Goal: Task Accomplishment & Management: Use online tool/utility

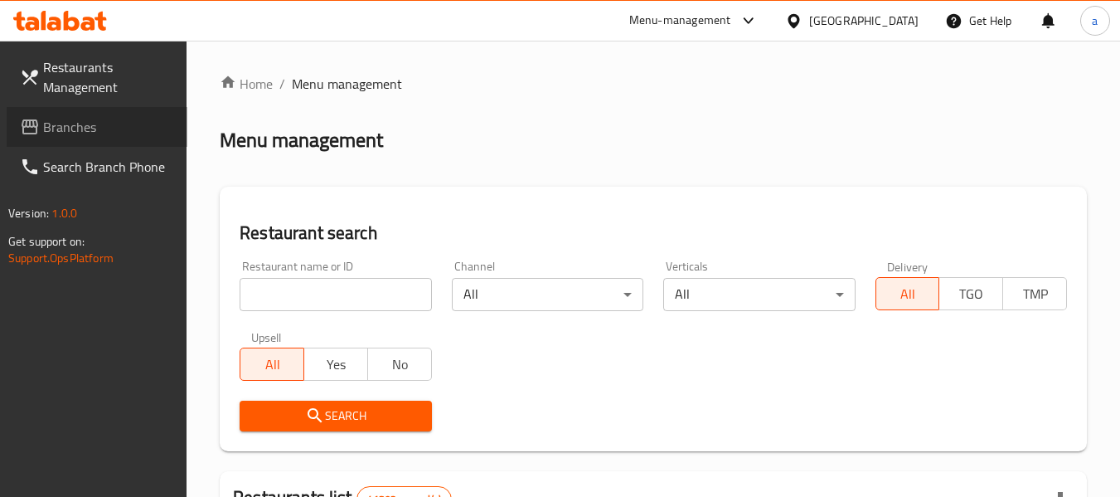
drag, startPoint x: 0, startPoint y: 0, endPoint x: 75, endPoint y: 124, distance: 145.0
click at [75, 124] on span "Branches" at bounding box center [108, 127] width 131 height 20
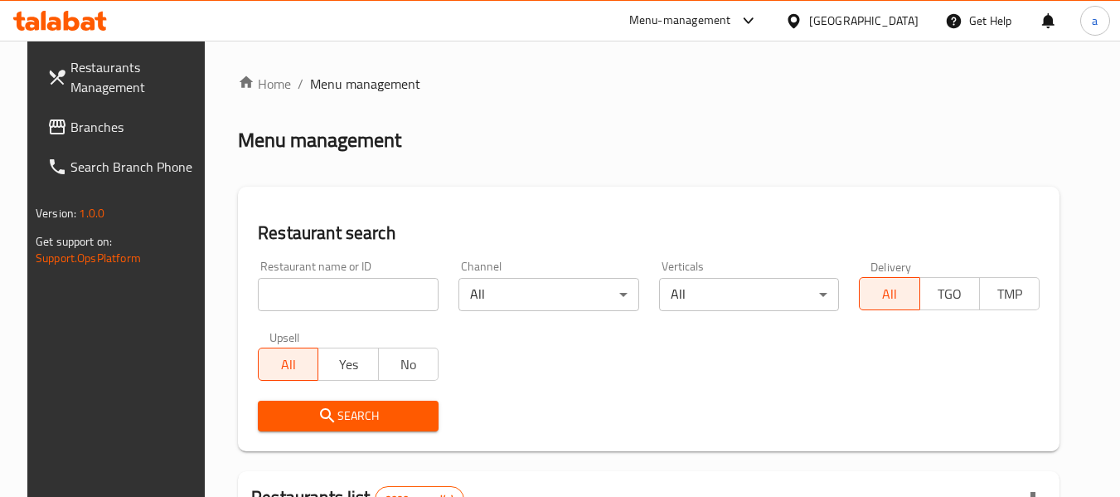
click at [71, 137] on span "Branches" at bounding box center [135, 127] width 131 height 20
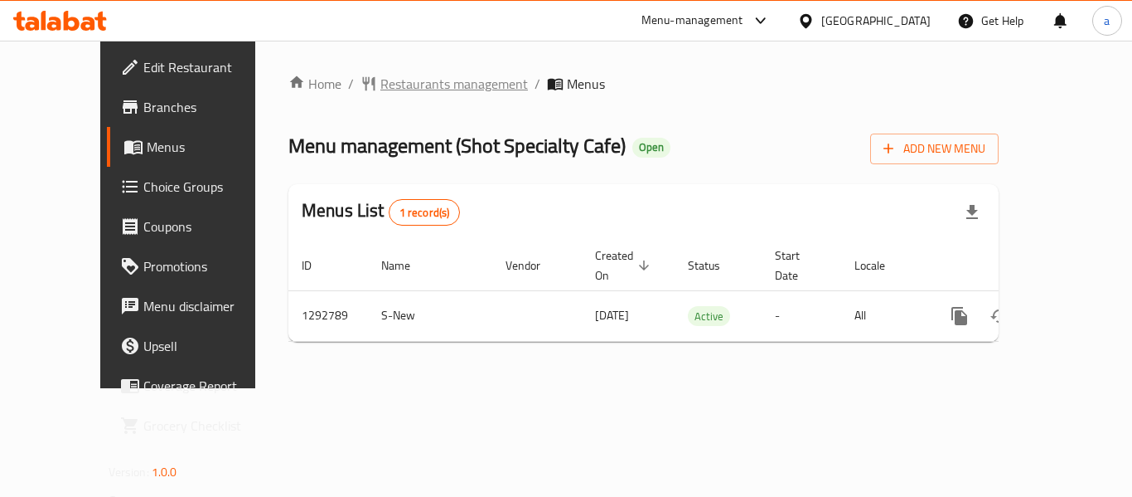
click at [380, 75] on span "Restaurants management" at bounding box center [454, 84] width 148 height 20
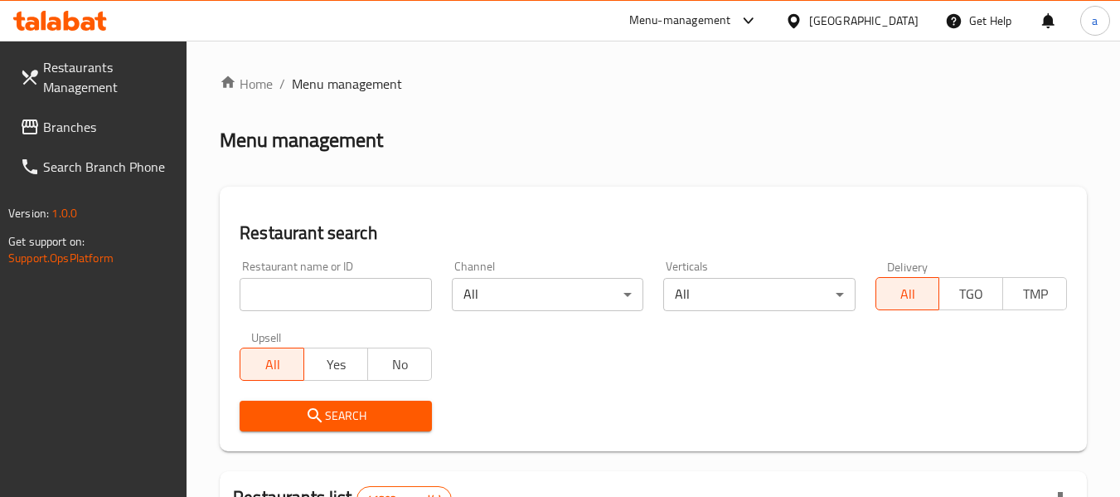
click at [90, 128] on span "Branches" at bounding box center [108, 127] width 131 height 20
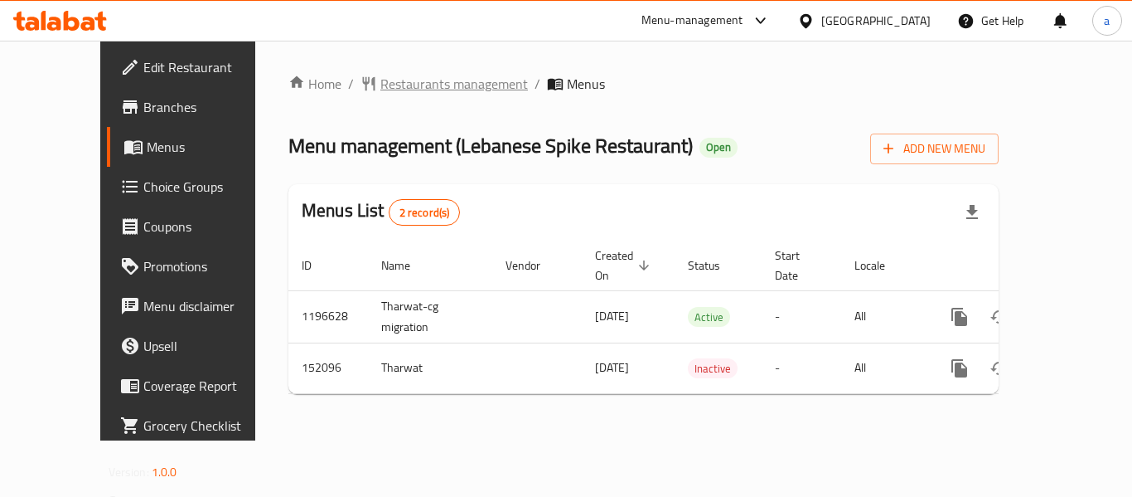
click at [380, 74] on span "Restaurants management" at bounding box center [454, 84] width 148 height 20
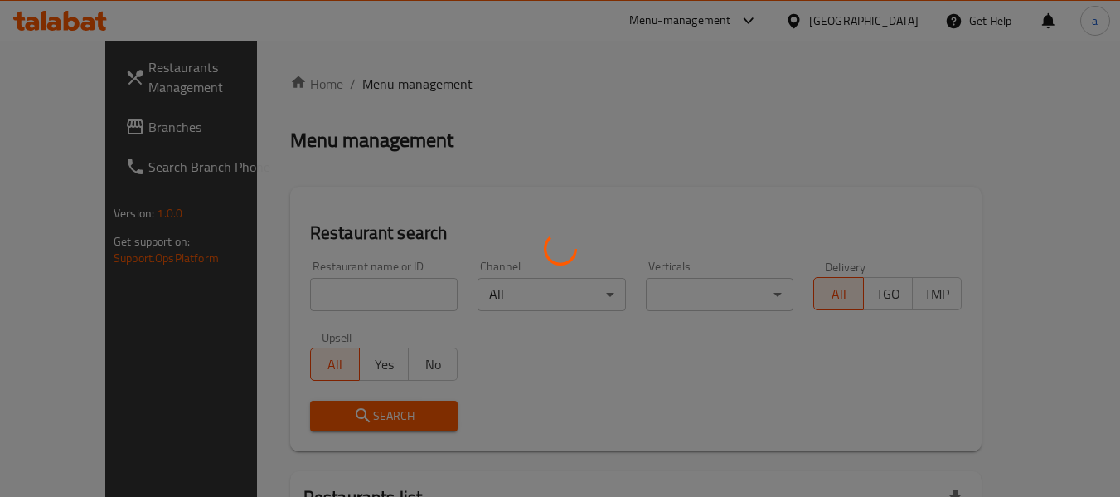
click at [343, 80] on div at bounding box center [560, 248] width 1120 height 497
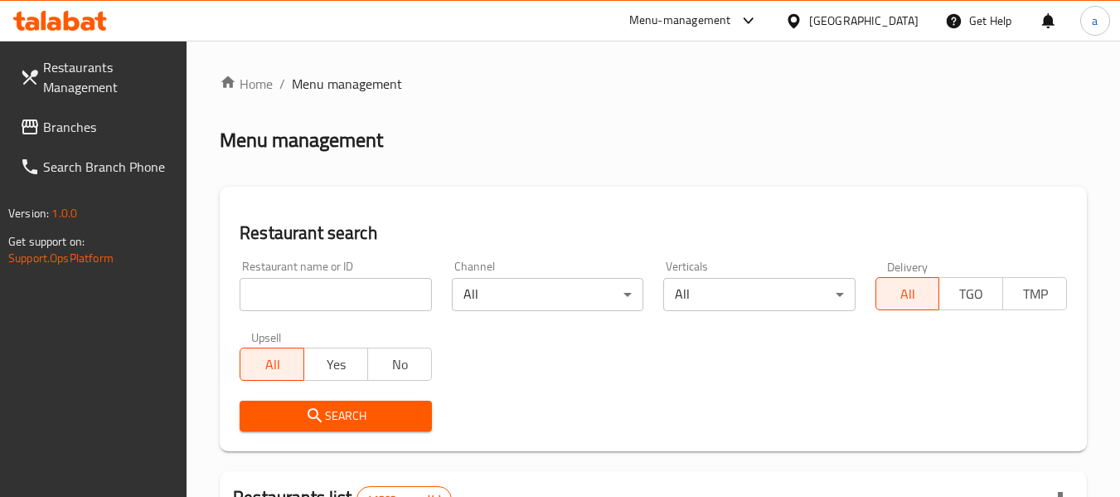
click at [98, 129] on span "Branches" at bounding box center [108, 127] width 131 height 20
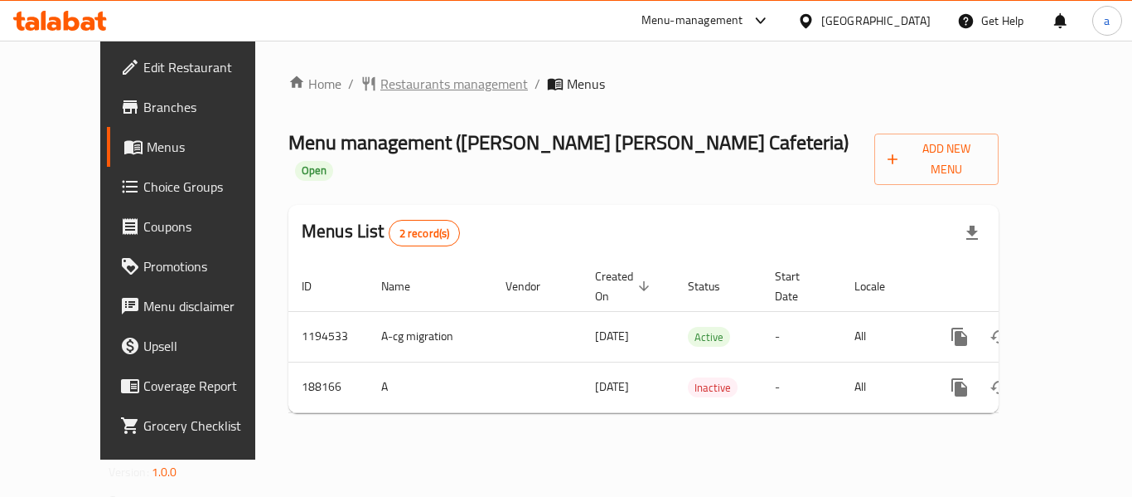
click at [380, 86] on span "Restaurants management" at bounding box center [454, 84] width 148 height 20
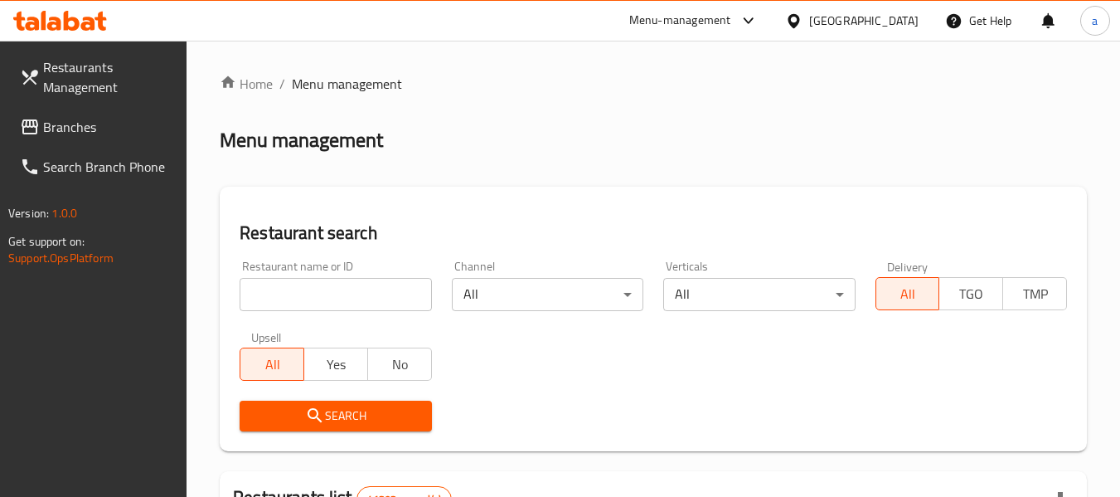
click at [70, 120] on span "Branches" at bounding box center [108, 127] width 131 height 20
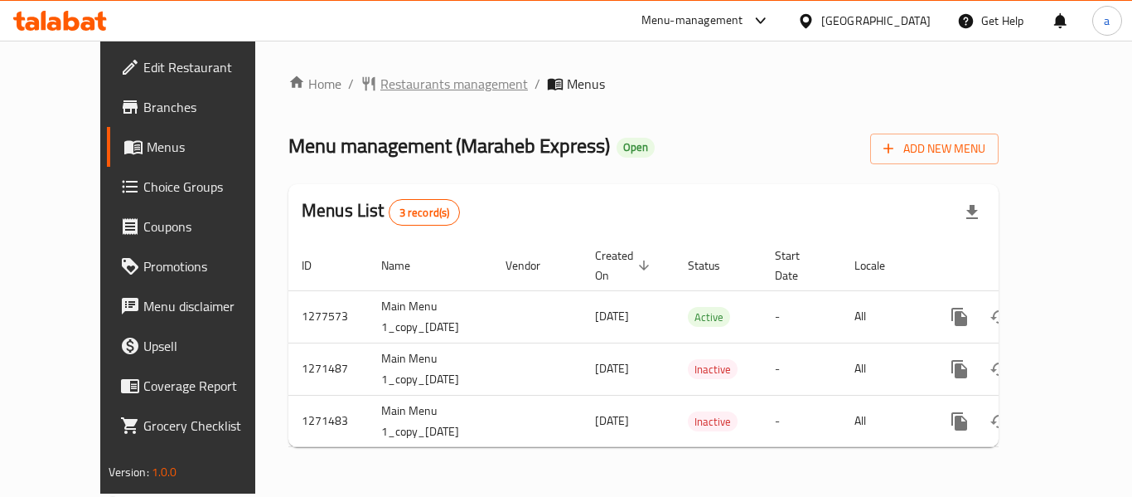
click at [380, 81] on span "Restaurants management" at bounding box center [454, 84] width 148 height 20
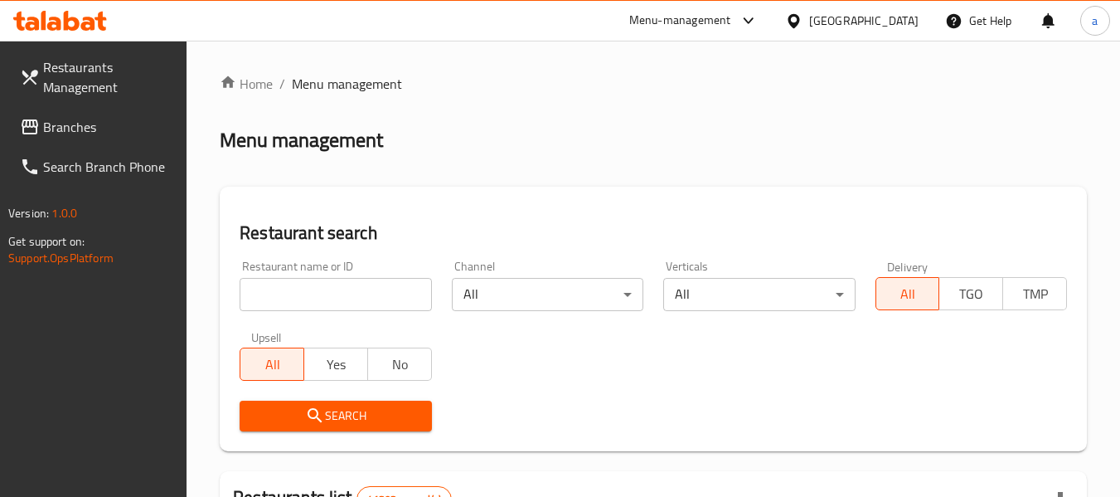
drag, startPoint x: 70, startPoint y: 131, endPoint x: 15, endPoint y: 135, distance: 55.7
click at [70, 131] on span "Branches" at bounding box center [108, 127] width 131 height 20
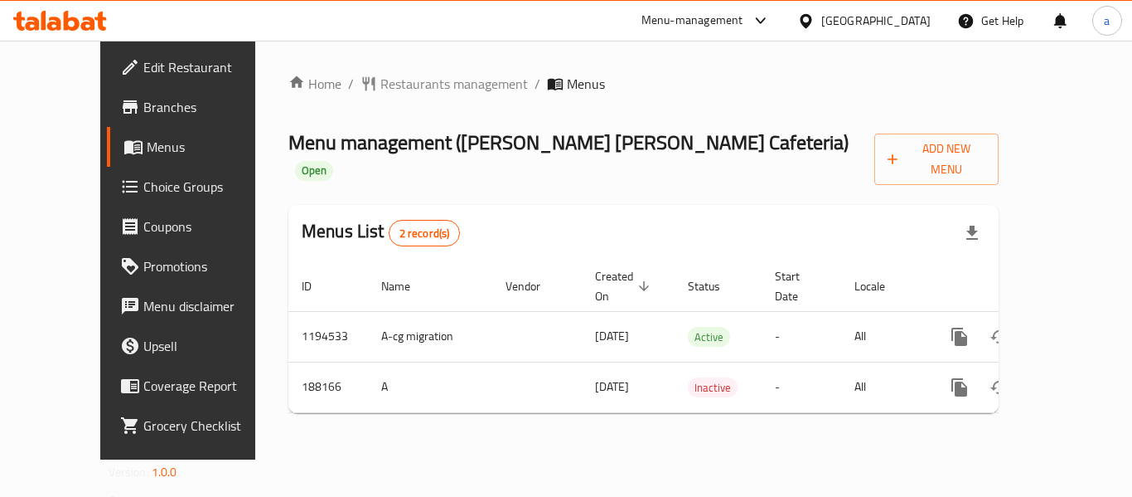
click at [347, 99] on div "Home / Restaurants management / Menus Menu management ( [PERSON_NAME] [PERSON_N…" at bounding box center [643, 250] width 710 height 352
click at [380, 94] on span "Restaurants management" at bounding box center [454, 84] width 148 height 20
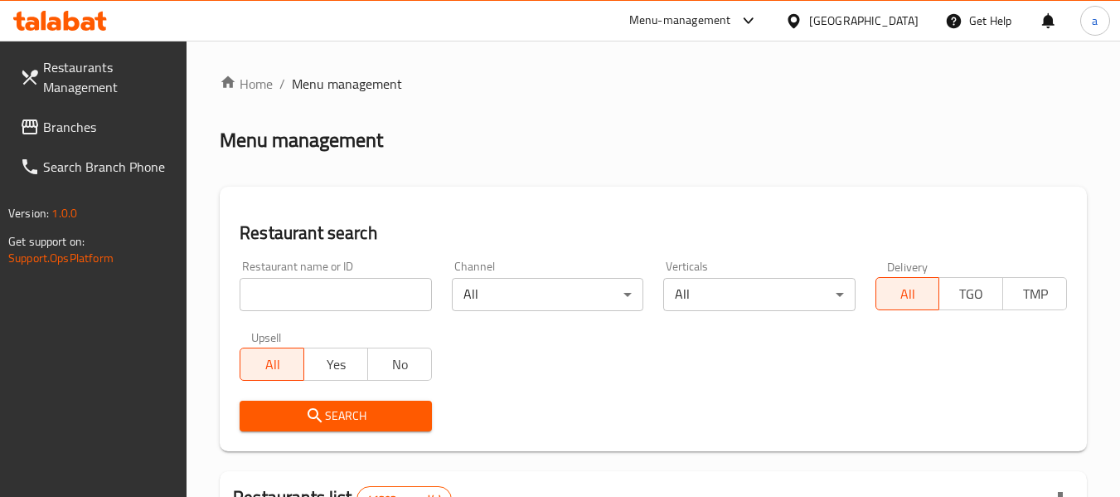
click at [61, 120] on span "Branches" at bounding box center [108, 127] width 131 height 20
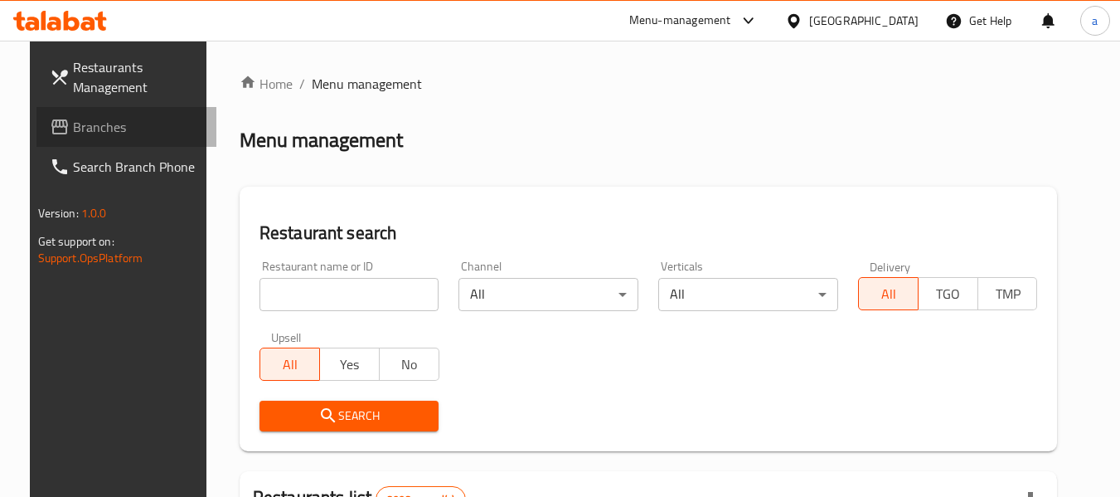
click at [80, 125] on span "Branches" at bounding box center [138, 127] width 131 height 20
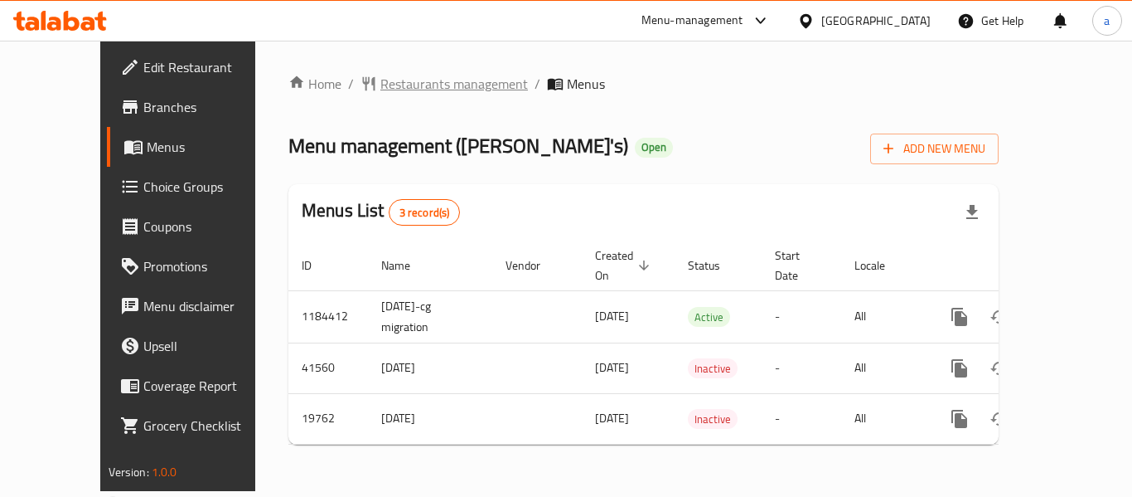
click at [380, 86] on span "Restaurants management" at bounding box center [454, 84] width 148 height 20
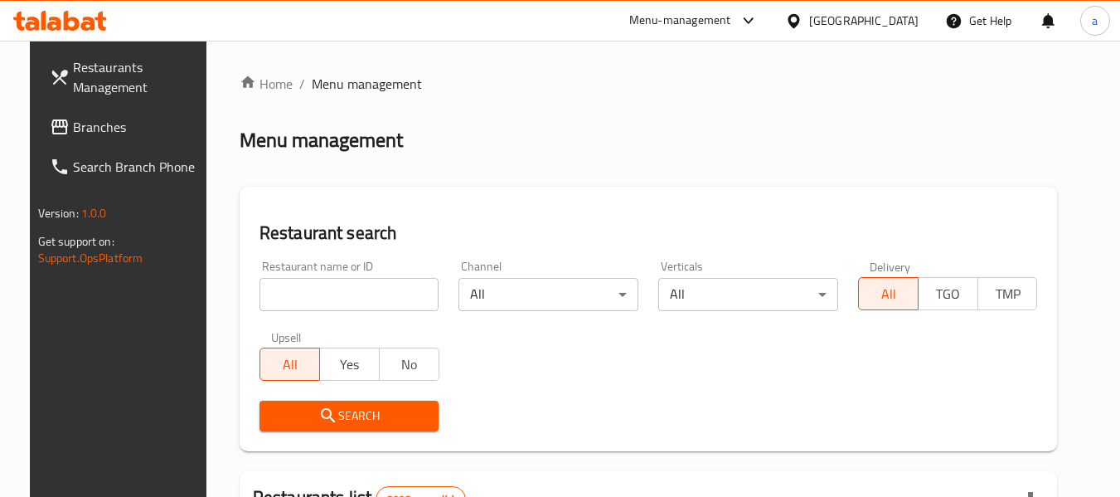
click at [87, 122] on span "Branches" at bounding box center [138, 127] width 131 height 20
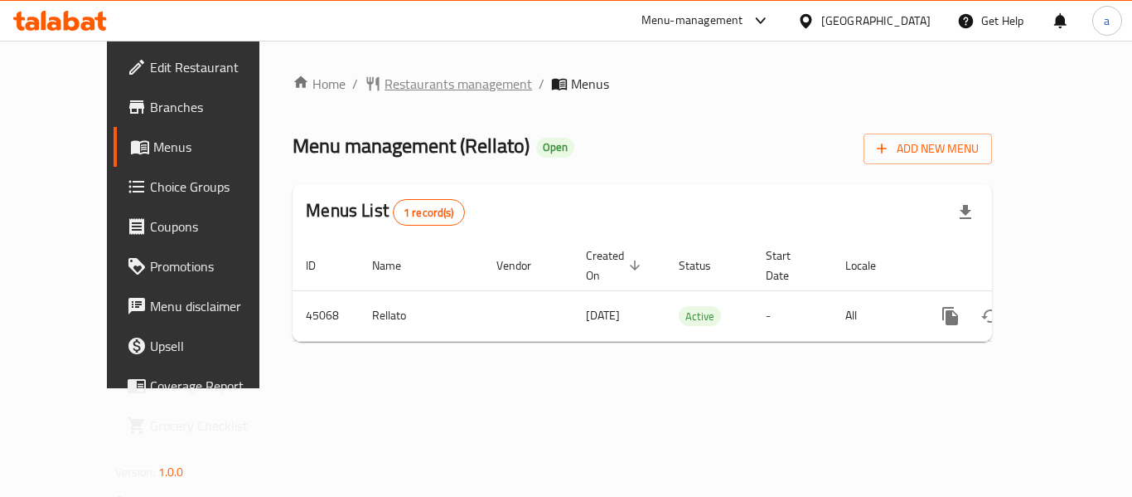
click at [385, 90] on span "Restaurants management" at bounding box center [459, 84] width 148 height 20
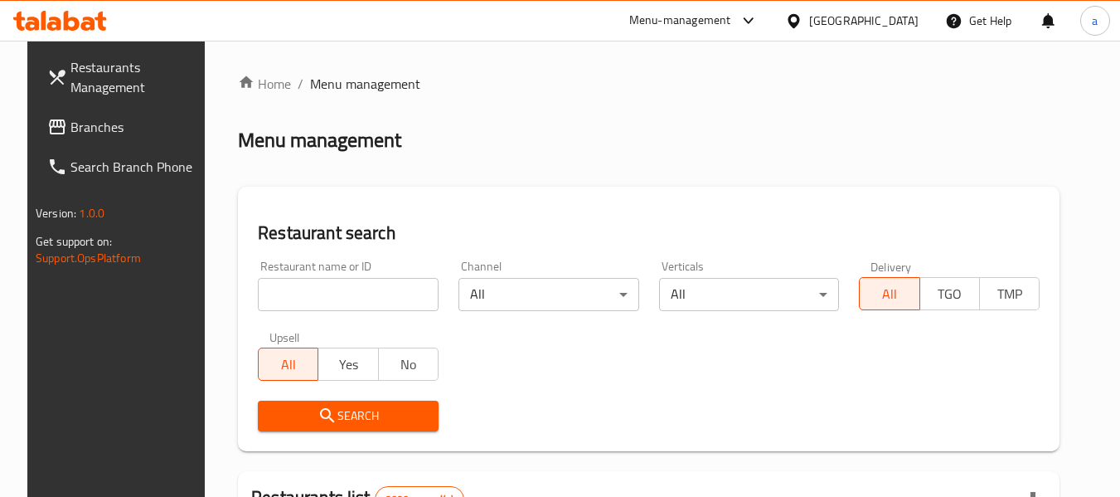
click at [49, 127] on icon at bounding box center [57, 126] width 17 height 15
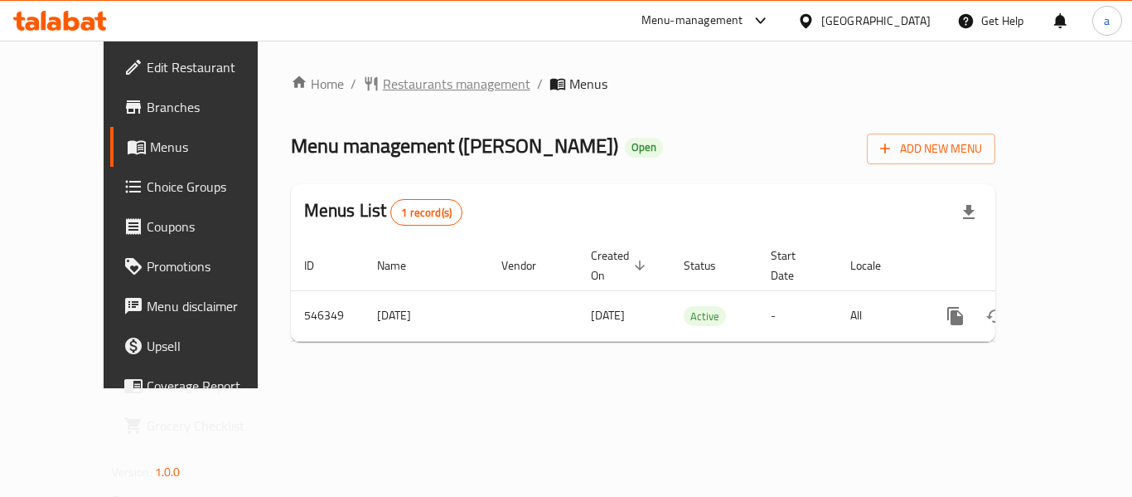
click at [398, 74] on span "Restaurants management" at bounding box center [457, 84] width 148 height 20
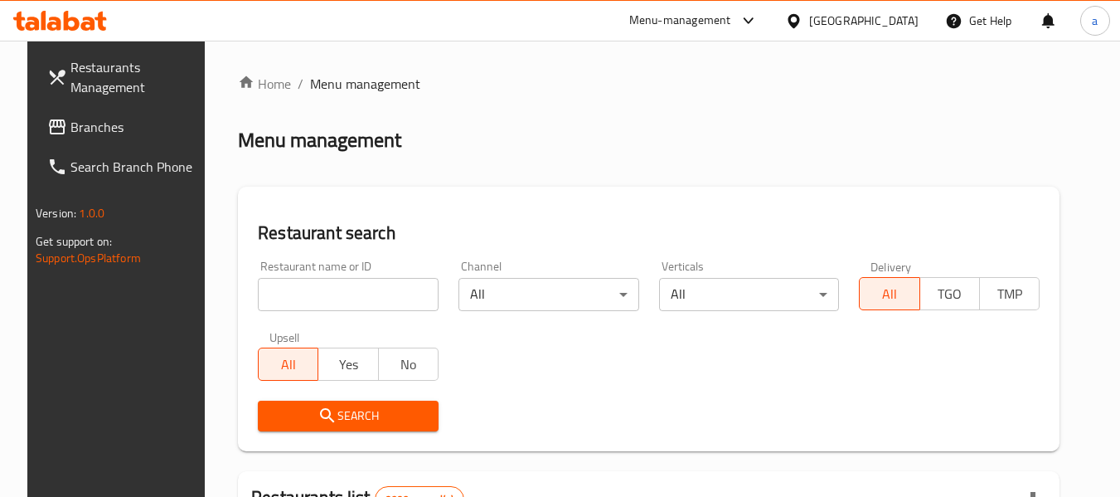
click at [91, 129] on span "Branches" at bounding box center [135, 127] width 131 height 20
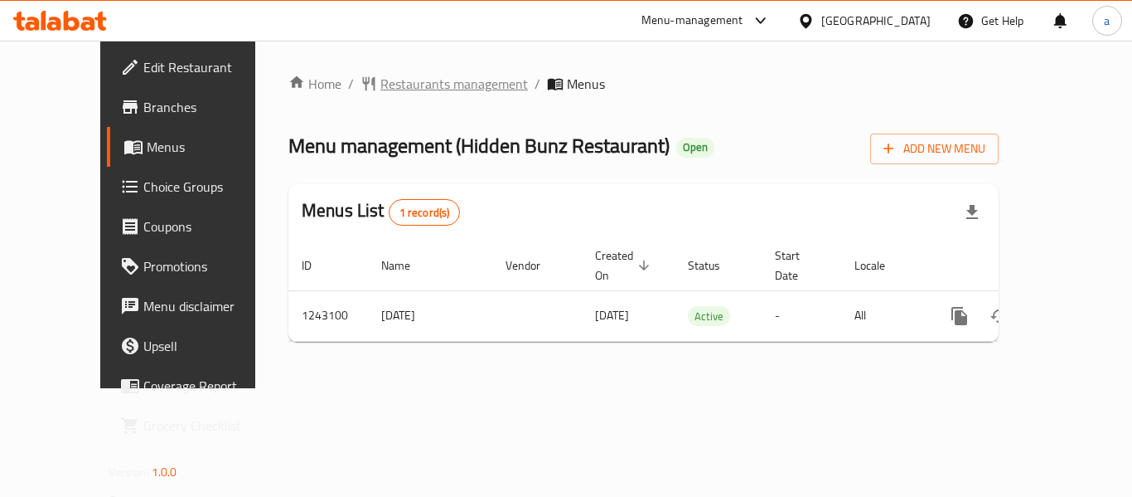
click at [408, 82] on span "Restaurants management" at bounding box center [454, 84] width 148 height 20
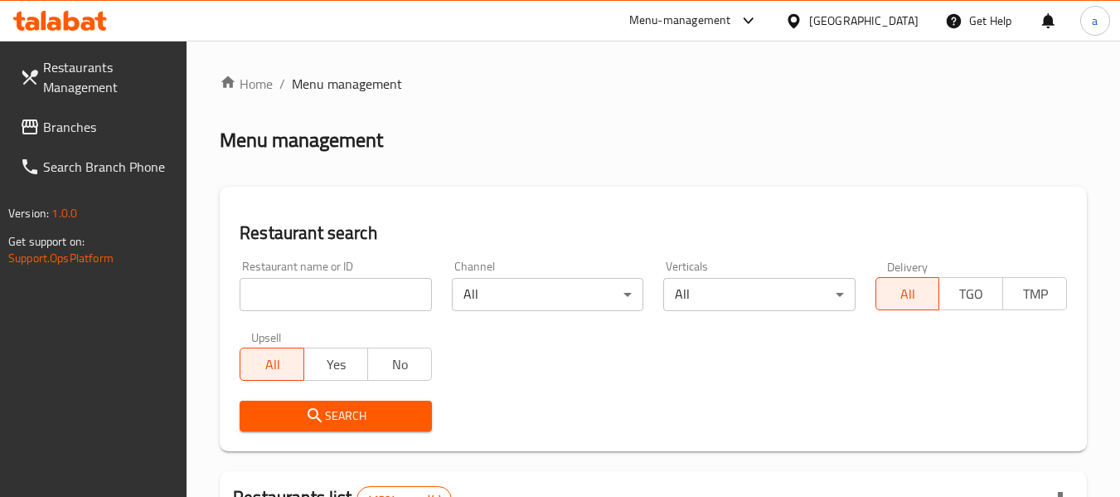
click at [90, 120] on span "Branches" at bounding box center [108, 127] width 131 height 20
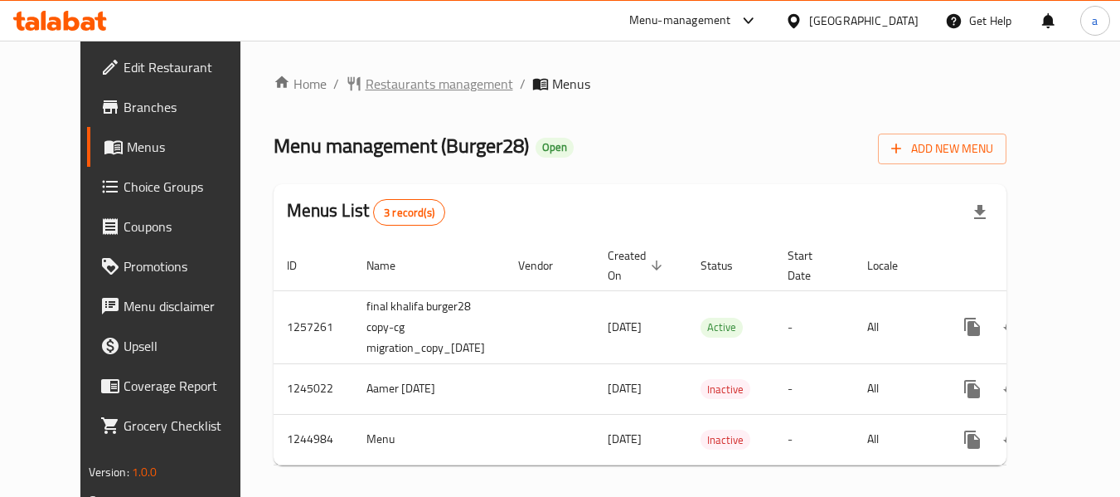
click at [419, 86] on span "Restaurants management" at bounding box center [440, 84] width 148 height 20
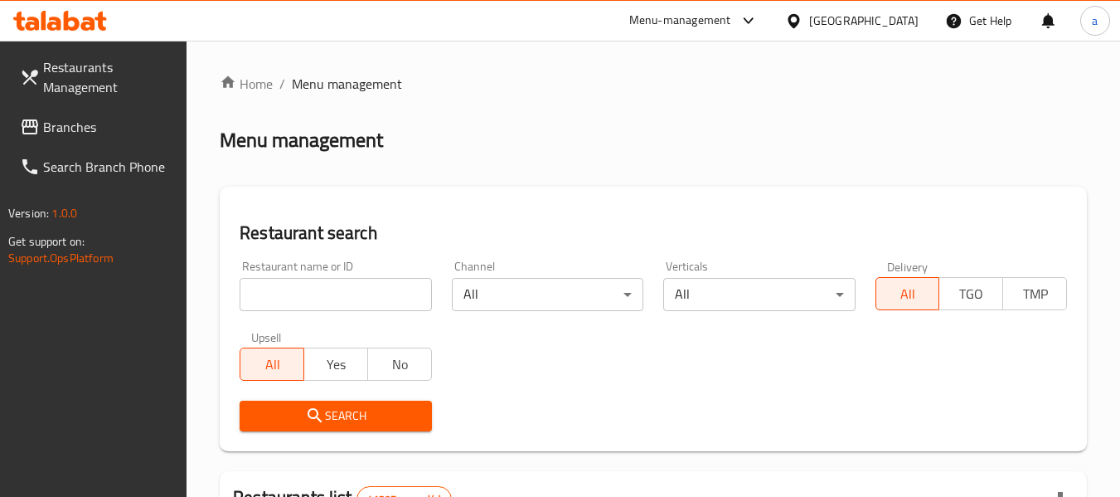
click at [84, 120] on span "Branches" at bounding box center [108, 127] width 131 height 20
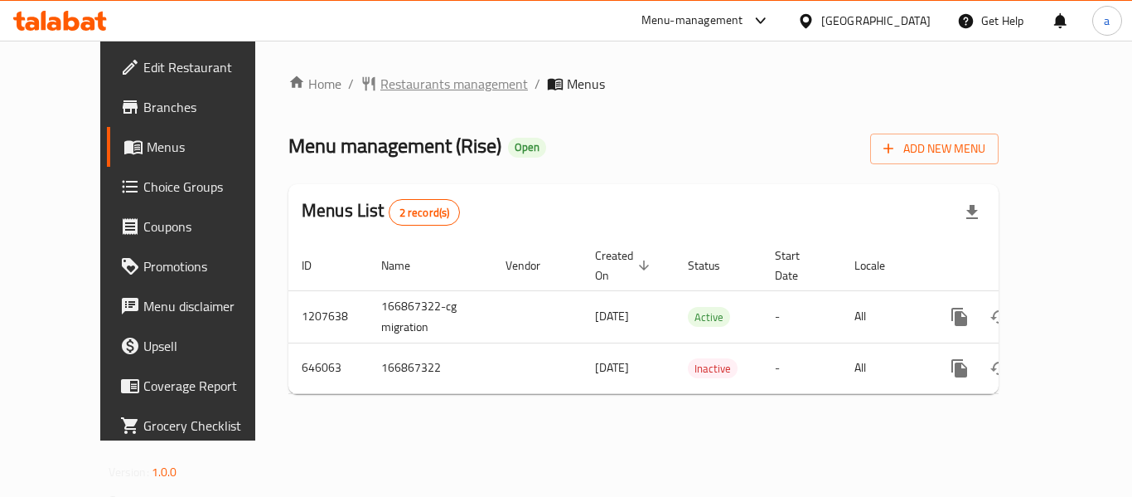
click at [370, 67] on div "Home / Restaurants management / Menus Menu management ( Rise ) Open Add New Men…" at bounding box center [643, 241] width 777 height 400
click at [380, 75] on span "Restaurants management" at bounding box center [454, 84] width 148 height 20
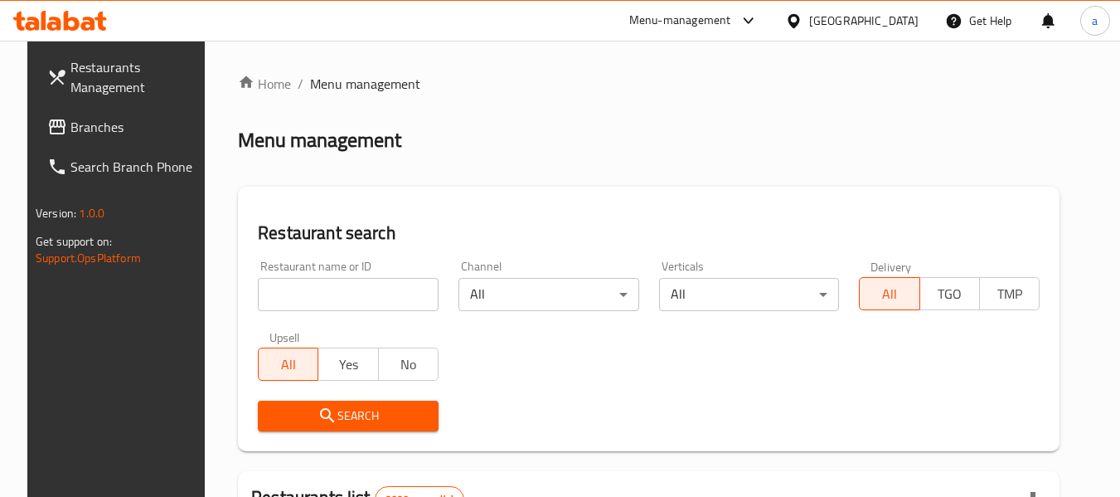
click at [77, 117] on span "Branches" at bounding box center [135, 127] width 131 height 20
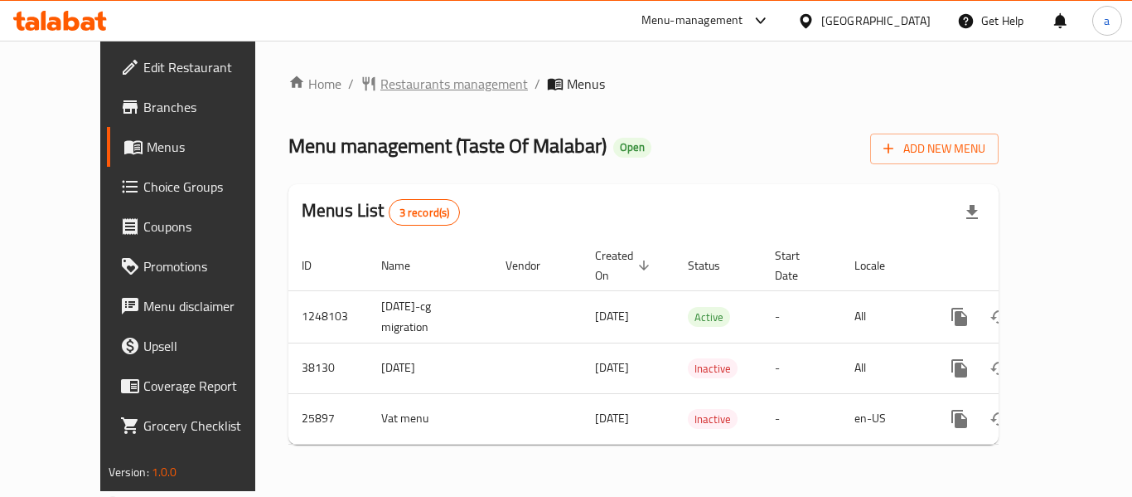
click at [385, 90] on span "Restaurants management" at bounding box center [454, 84] width 148 height 20
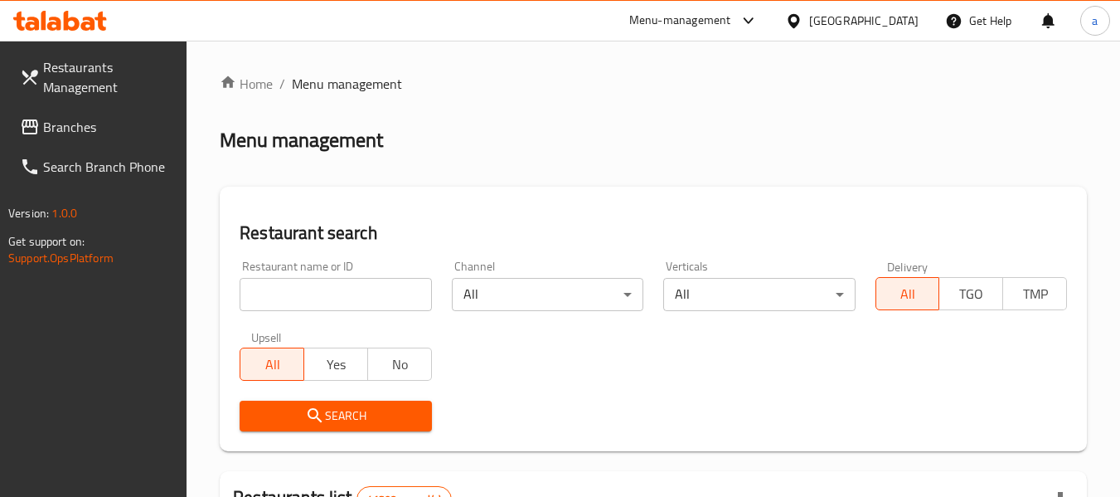
drag, startPoint x: 73, startPoint y: 114, endPoint x: 48, endPoint y: 128, distance: 28.2
click at [73, 117] on span "Branches" at bounding box center [108, 127] width 131 height 20
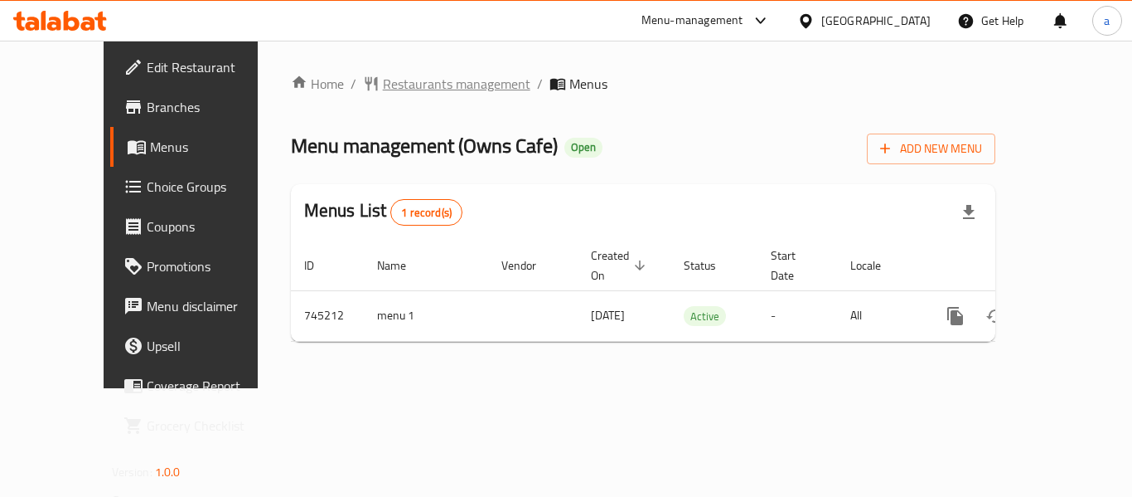
click at [400, 80] on span "Restaurants management" at bounding box center [457, 84] width 148 height 20
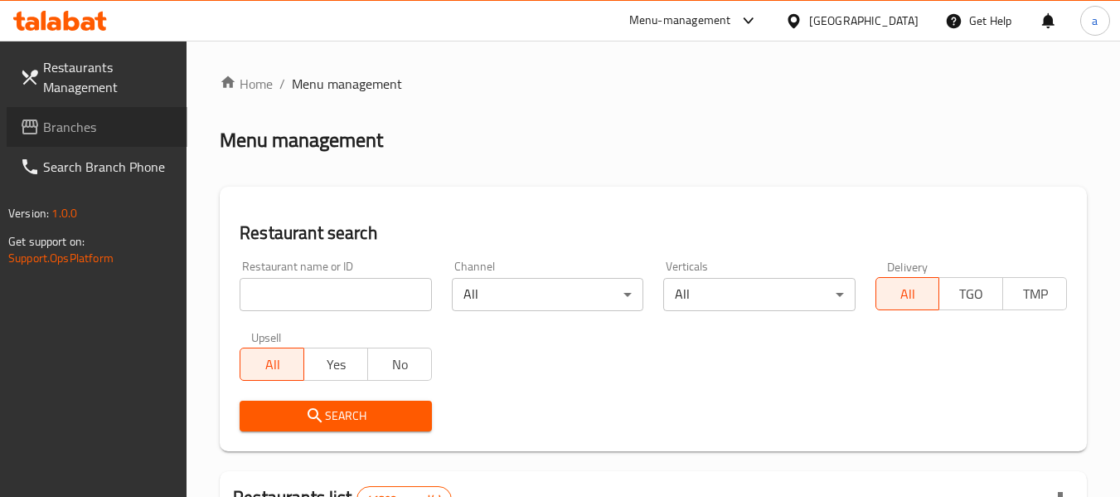
click at [56, 128] on span "Branches" at bounding box center [108, 127] width 131 height 20
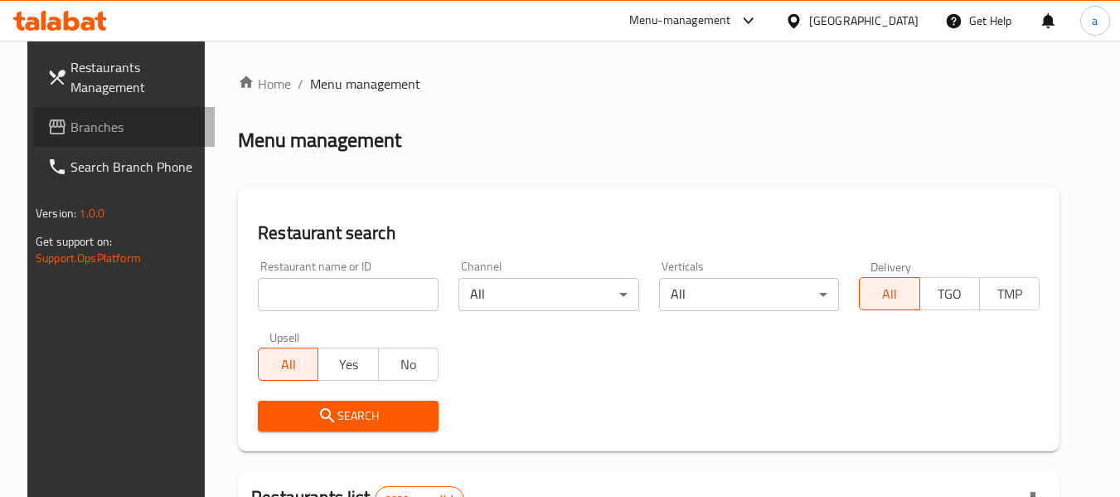
click at [85, 133] on span "Branches" at bounding box center [135, 127] width 131 height 20
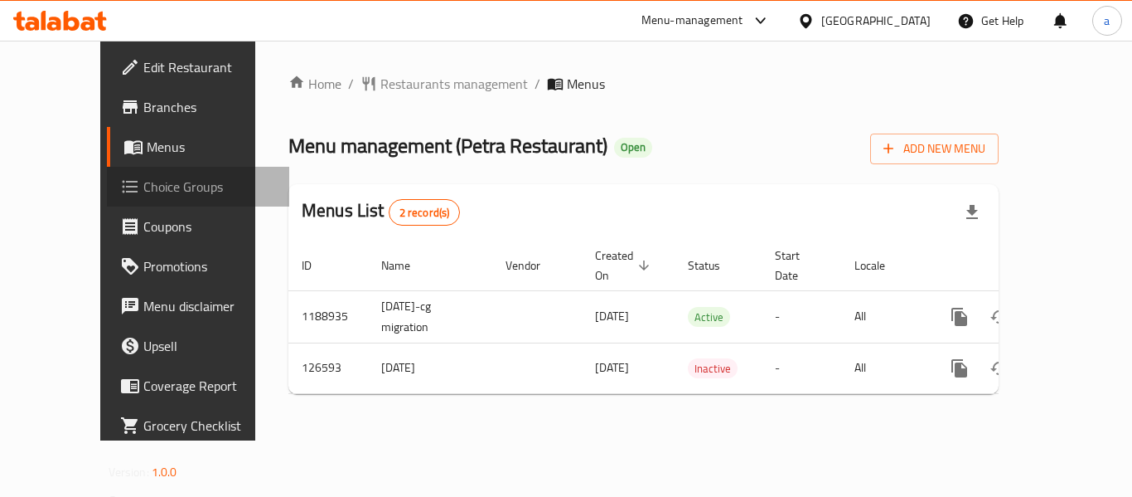
click at [143, 185] on span "Choice Groups" at bounding box center [209, 187] width 133 height 20
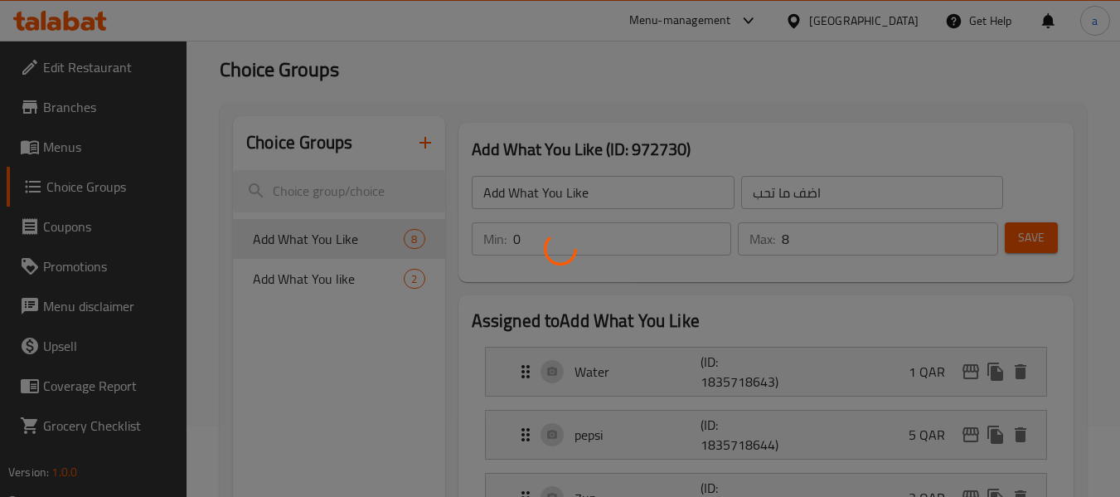
scroll to position [166, 0]
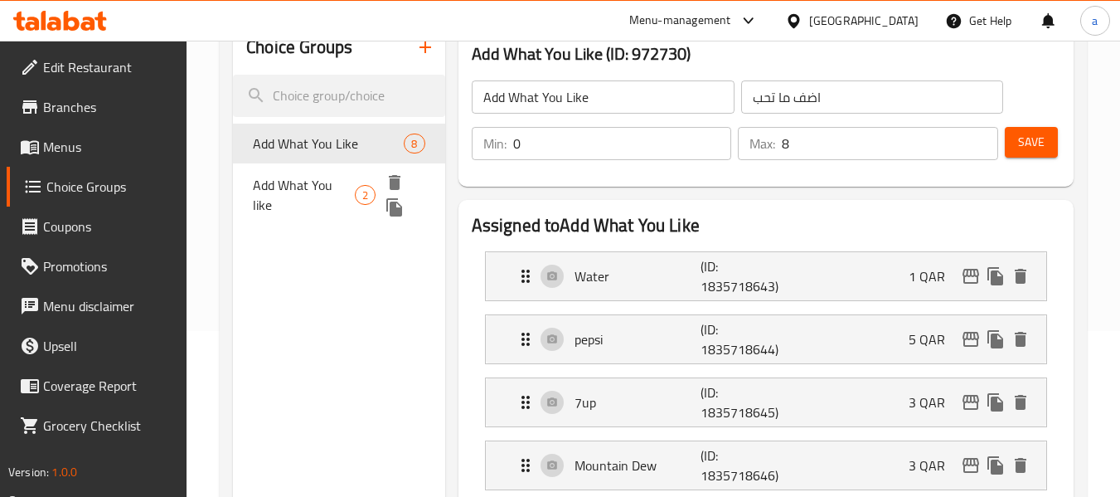
click at [312, 193] on span "Add What You like" at bounding box center [304, 195] width 102 height 40
type input "Add What You like"
type input "2"
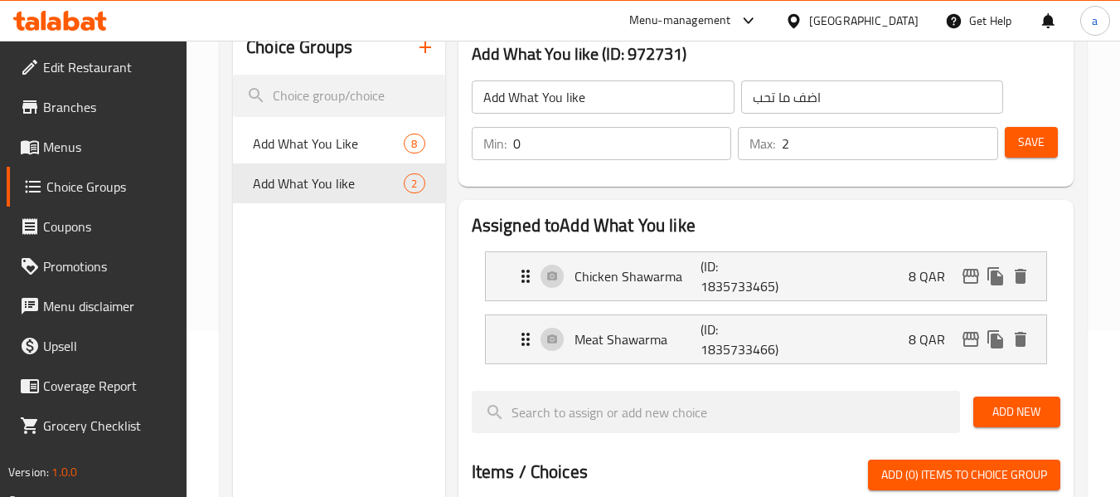
click at [88, 65] on span "Edit Restaurant" at bounding box center [108, 67] width 131 height 20
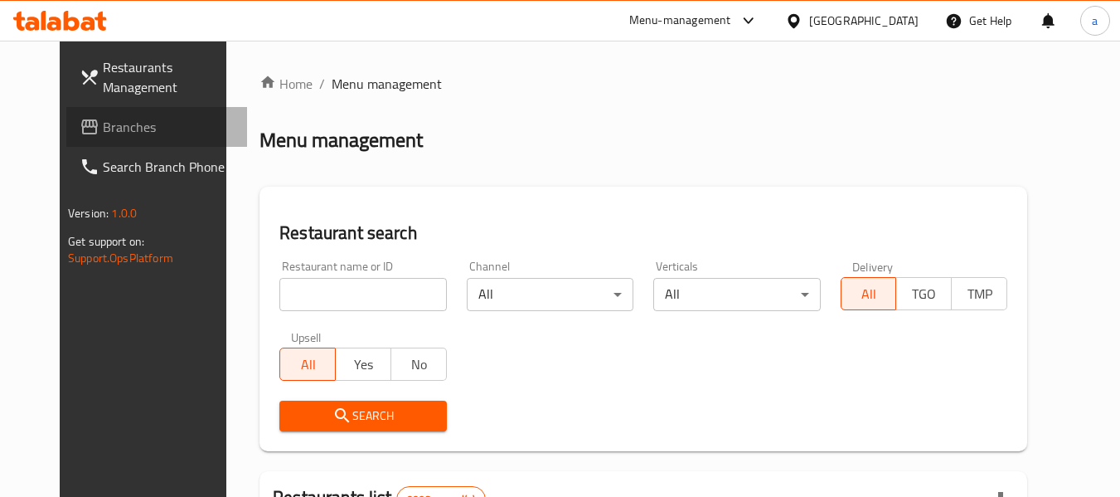
click at [103, 127] on span "Branches" at bounding box center [168, 127] width 131 height 20
